Goal: Information Seeking & Learning: Learn about a topic

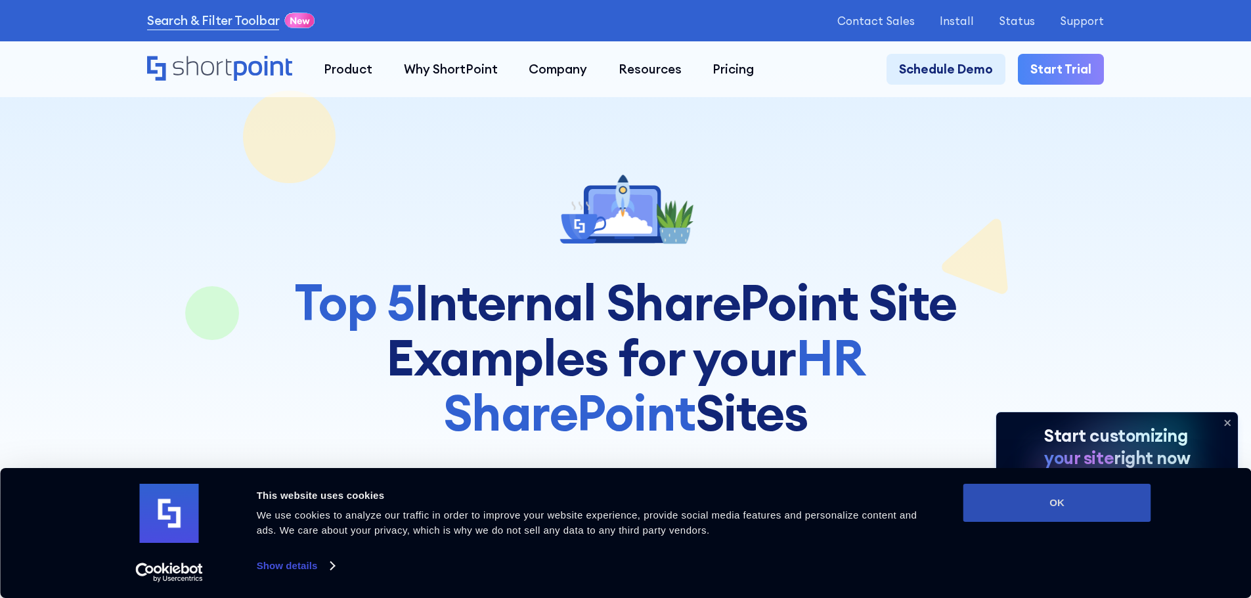
click at [1066, 507] on button "OK" at bounding box center [1058, 503] width 188 height 38
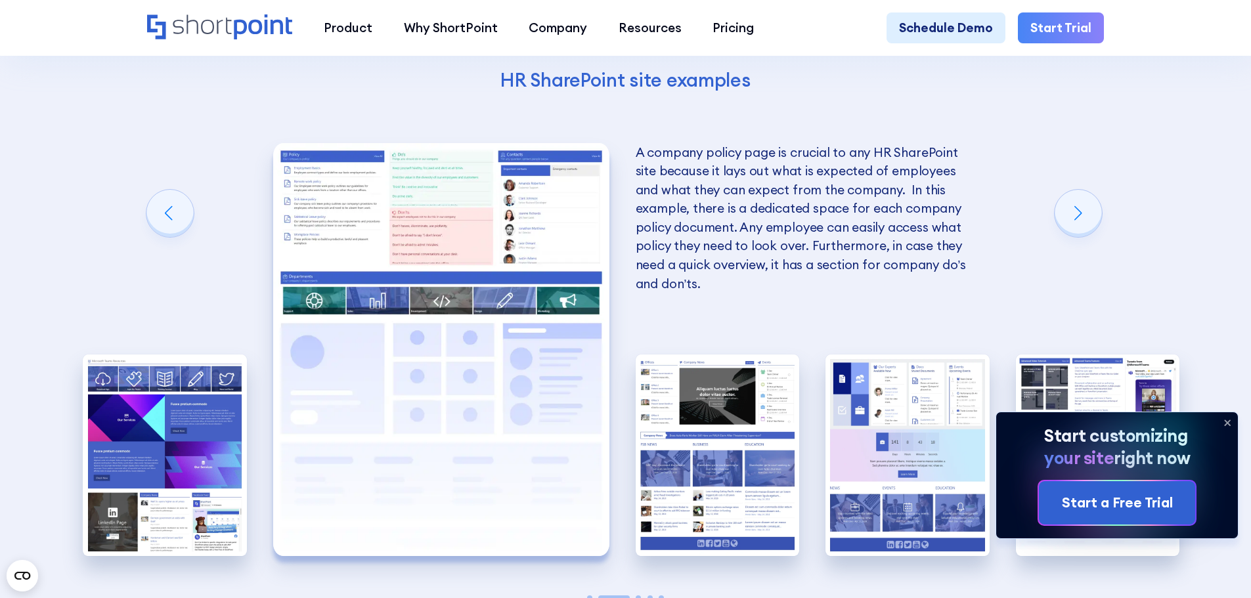
scroll to position [2759, 0]
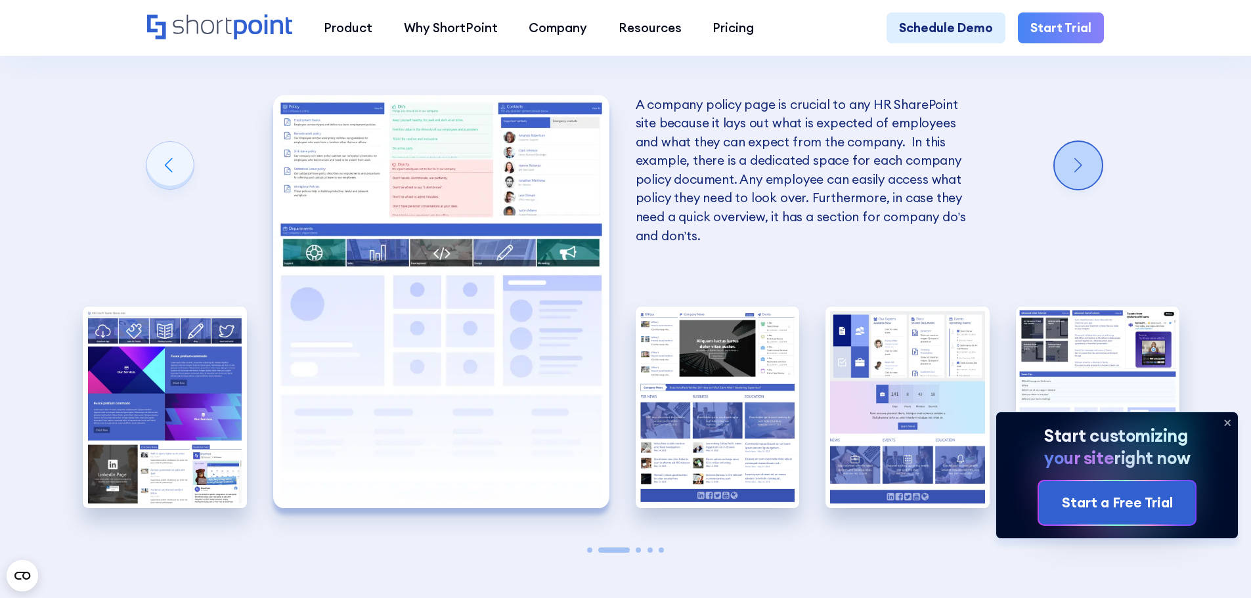
click at [1081, 184] on div "Next slide" at bounding box center [1078, 165] width 47 height 47
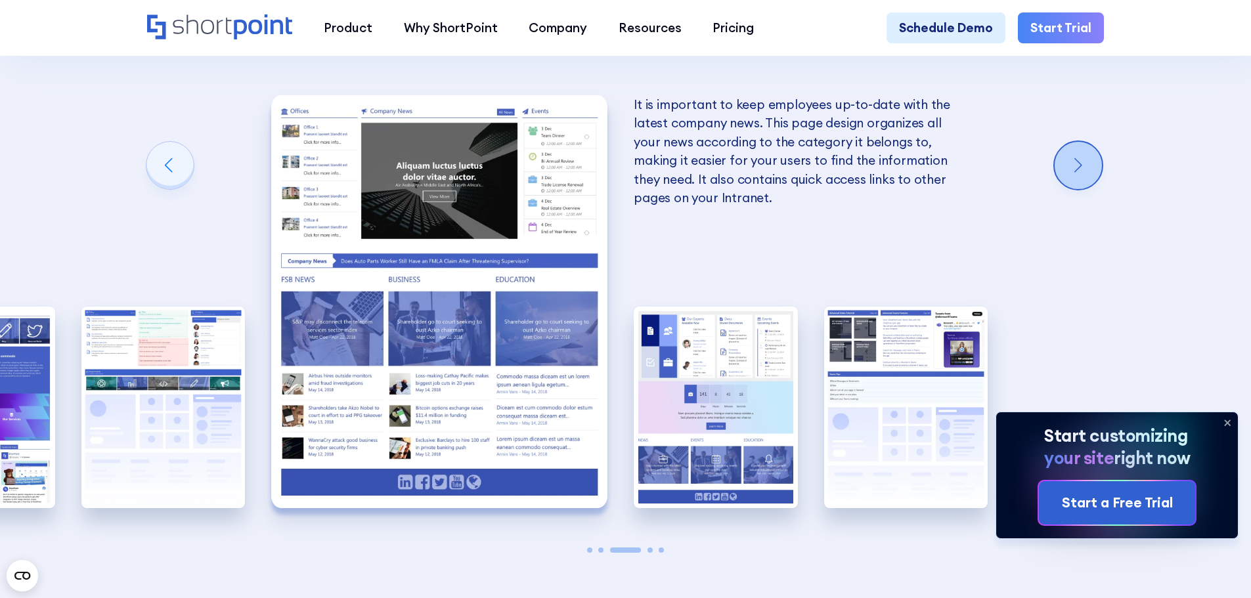
click at [1084, 189] on div "Next slide" at bounding box center [1078, 165] width 47 height 47
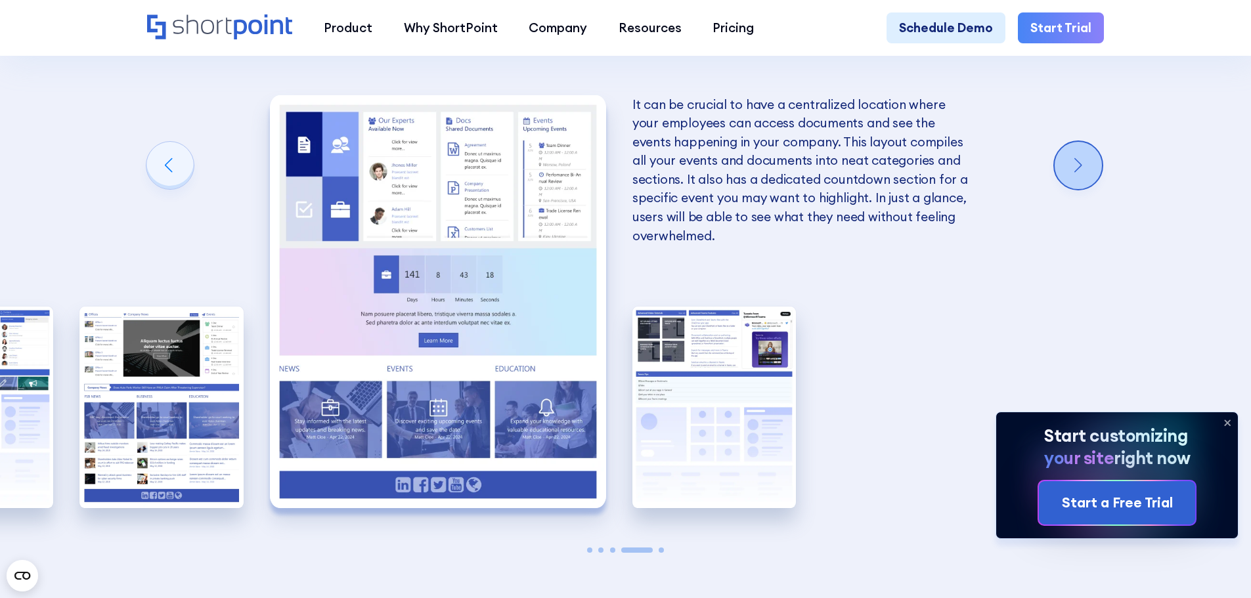
click at [1084, 189] on div "Next slide" at bounding box center [1078, 165] width 47 height 47
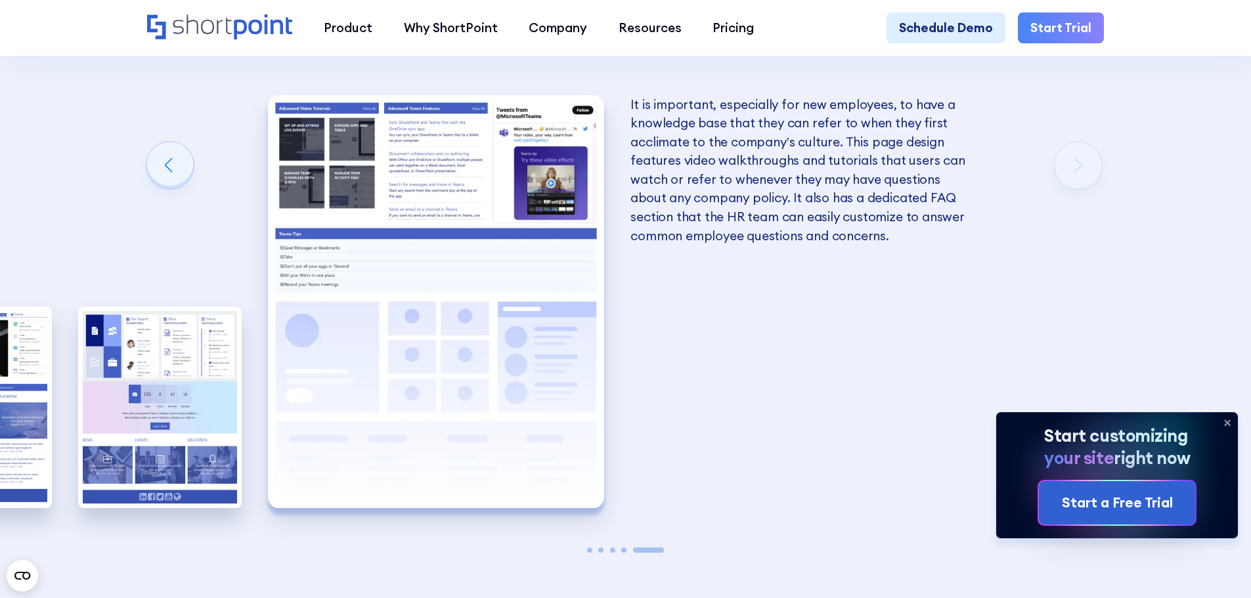
click at [1084, 192] on div "Creating an HR SharePoint site Now that you know what to consider when creating…" at bounding box center [625, 132] width 1251 height 1139
click at [171, 189] on div "Previous slide" at bounding box center [169, 165] width 47 height 47
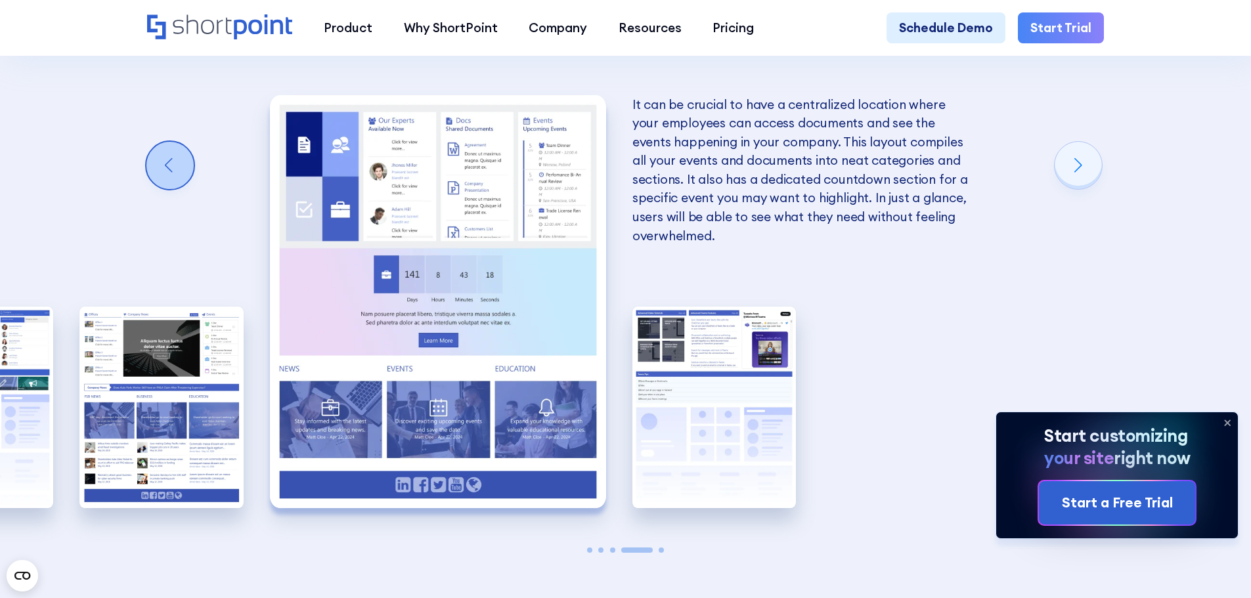
click at [171, 189] on div "Previous slide" at bounding box center [169, 165] width 47 height 47
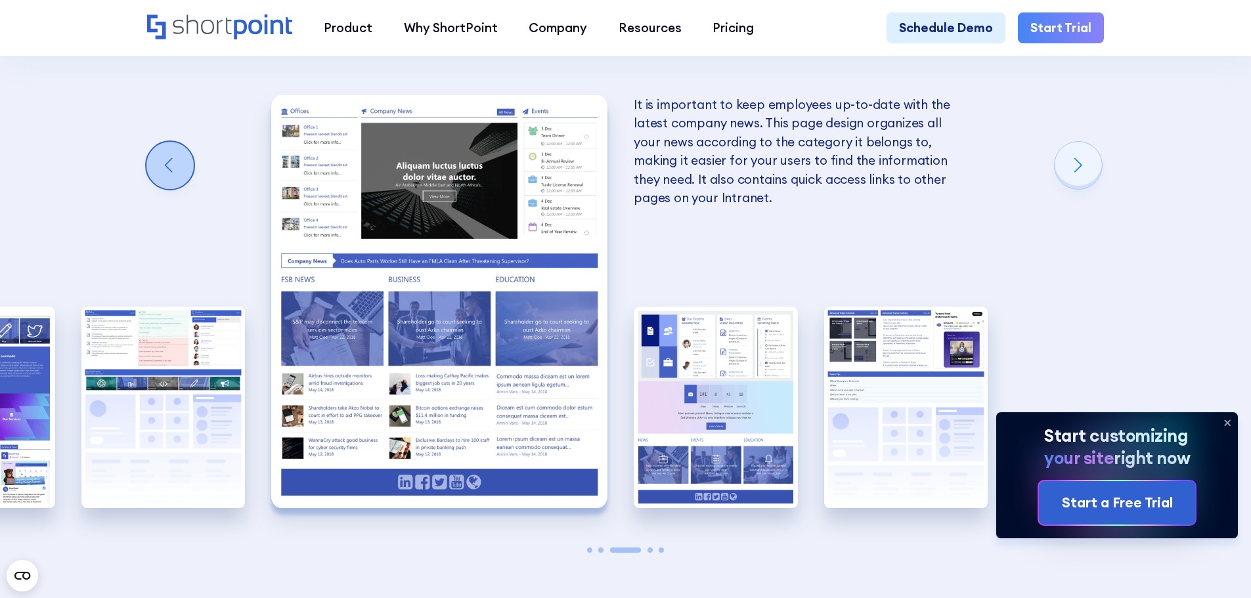
click at [169, 189] on div "Previous slide" at bounding box center [169, 165] width 47 height 47
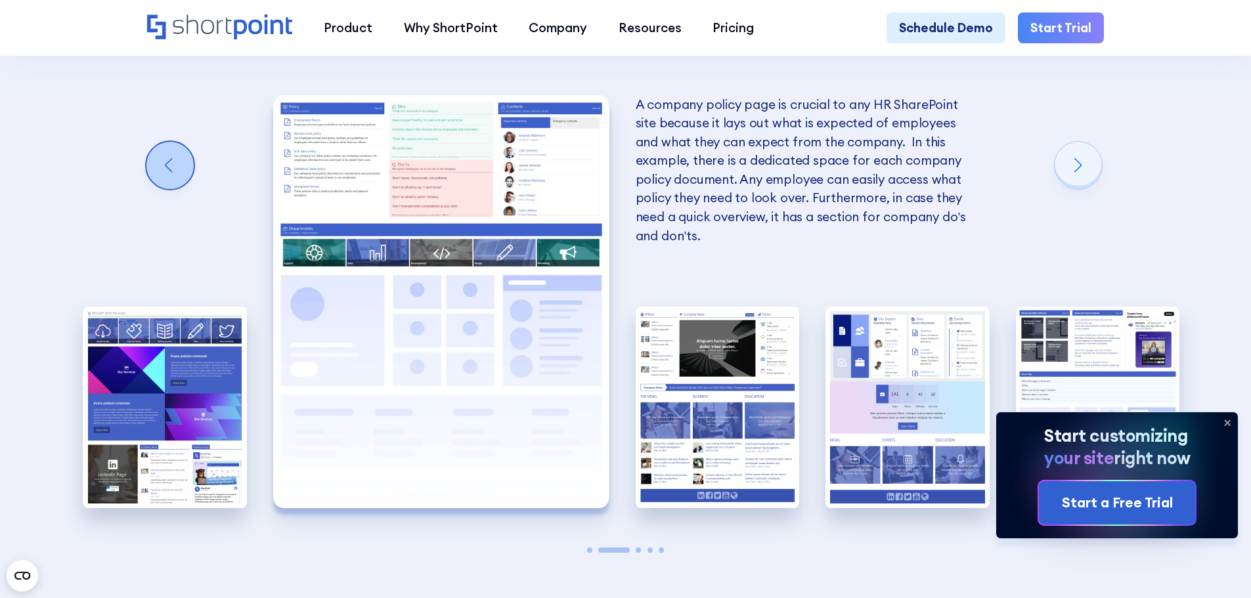
click at [169, 189] on div "Previous slide" at bounding box center [169, 165] width 47 height 47
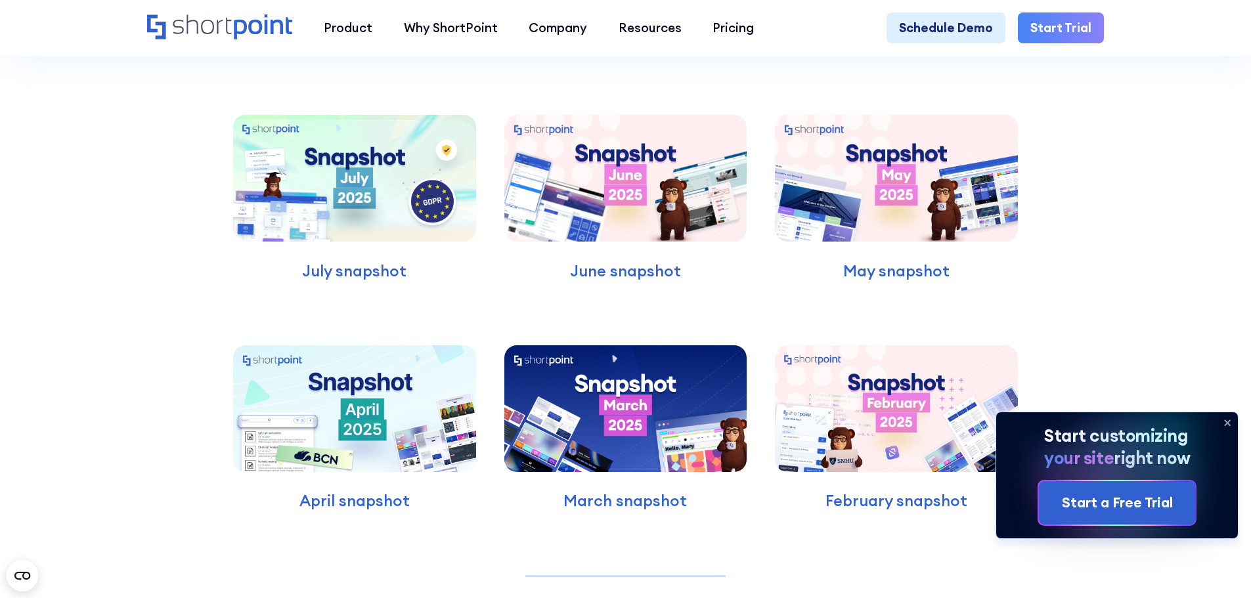
scroll to position [4269, 0]
